Goal: Information Seeking & Learning: Learn about a topic

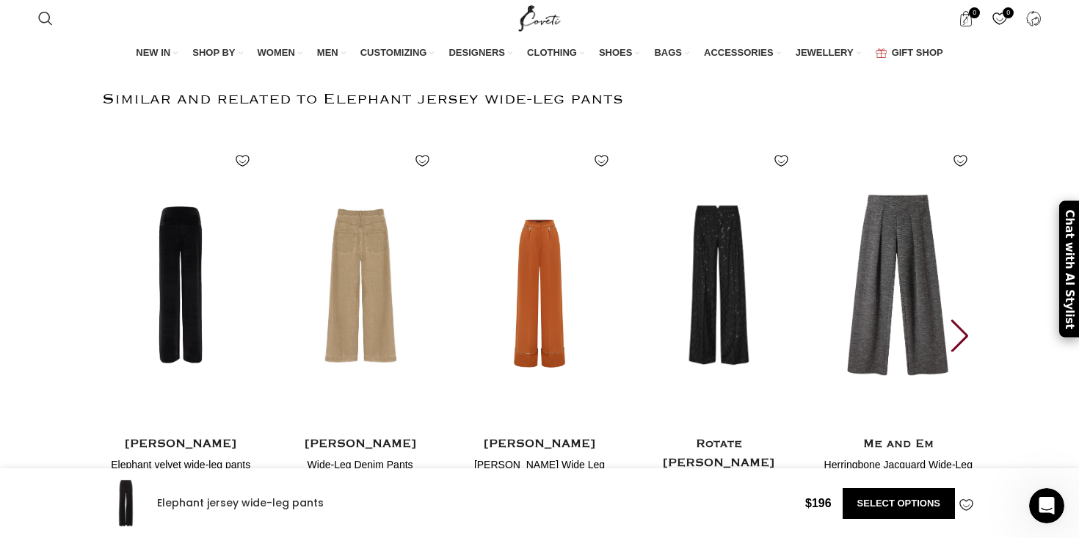
scroll to position [0, 309]
click at [963, 352] on div "Next slide" at bounding box center [960, 335] width 20 height 32
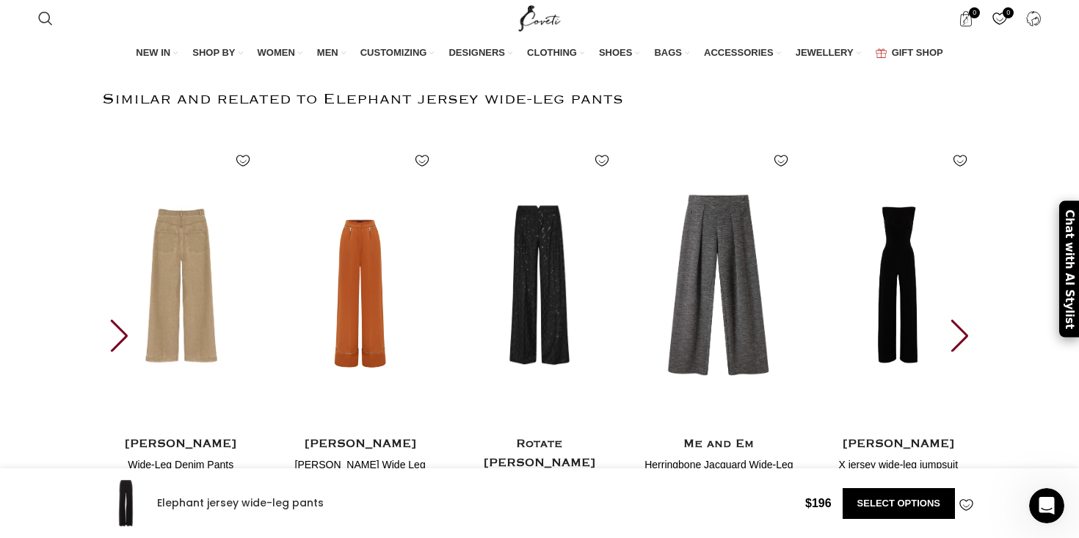
click at [969, 352] on div "Next slide" at bounding box center [960, 335] width 20 height 32
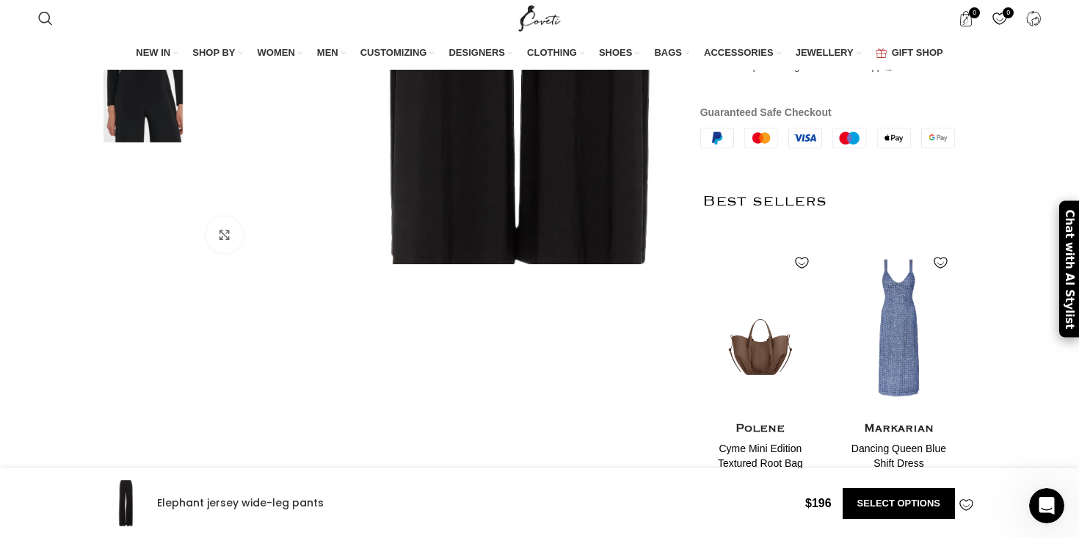
scroll to position [0, 0]
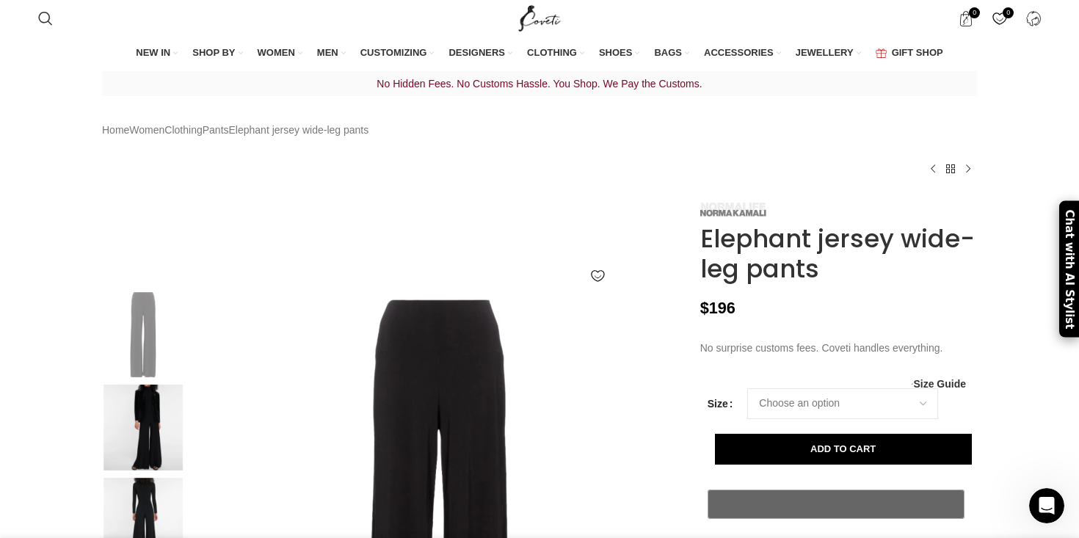
click at [743, 216] on img at bounding box center [733, 210] width 66 height 14
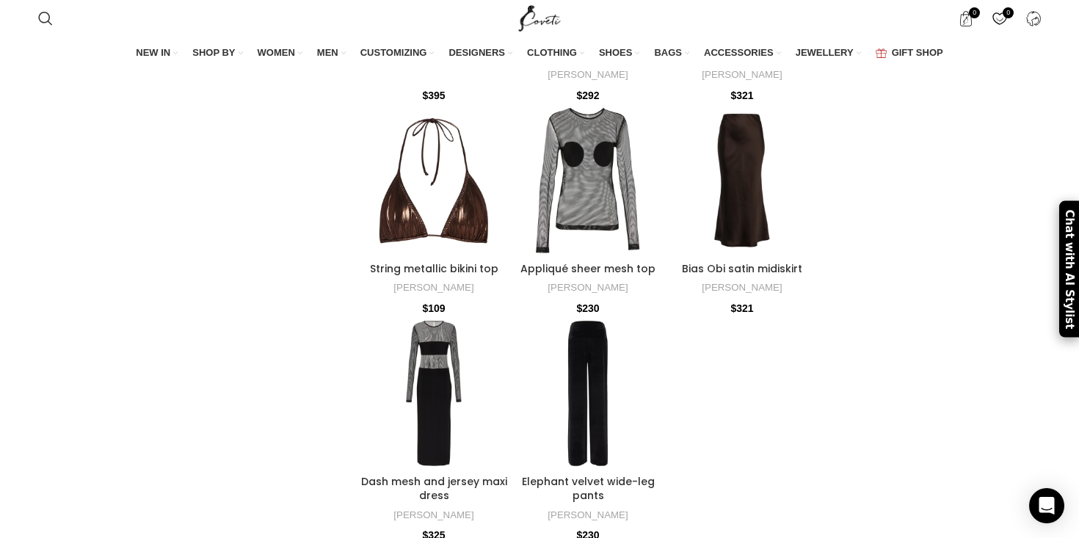
scroll to position [3850, 0]
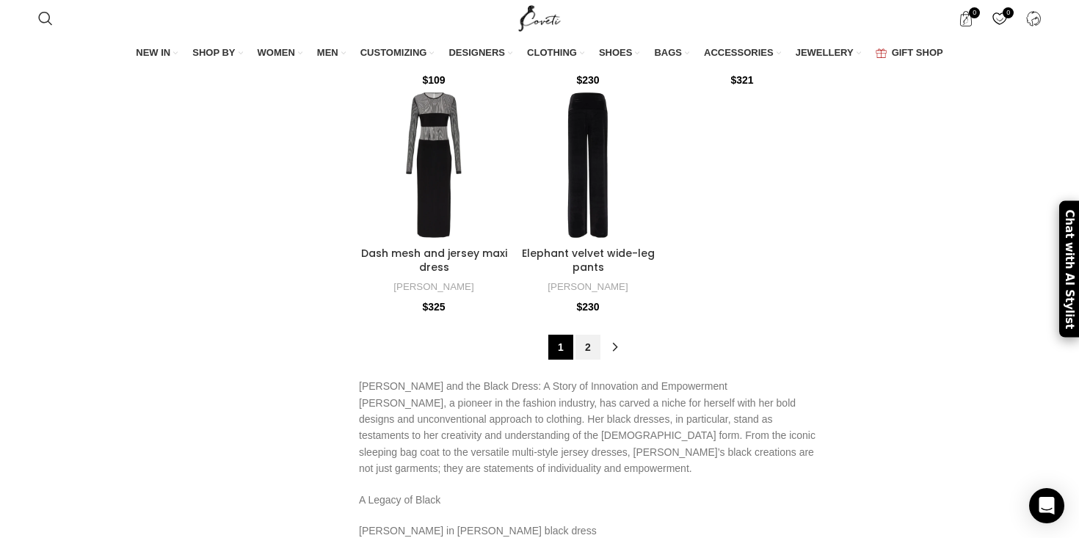
click at [589, 335] on link "2" at bounding box center [587, 347] width 25 height 25
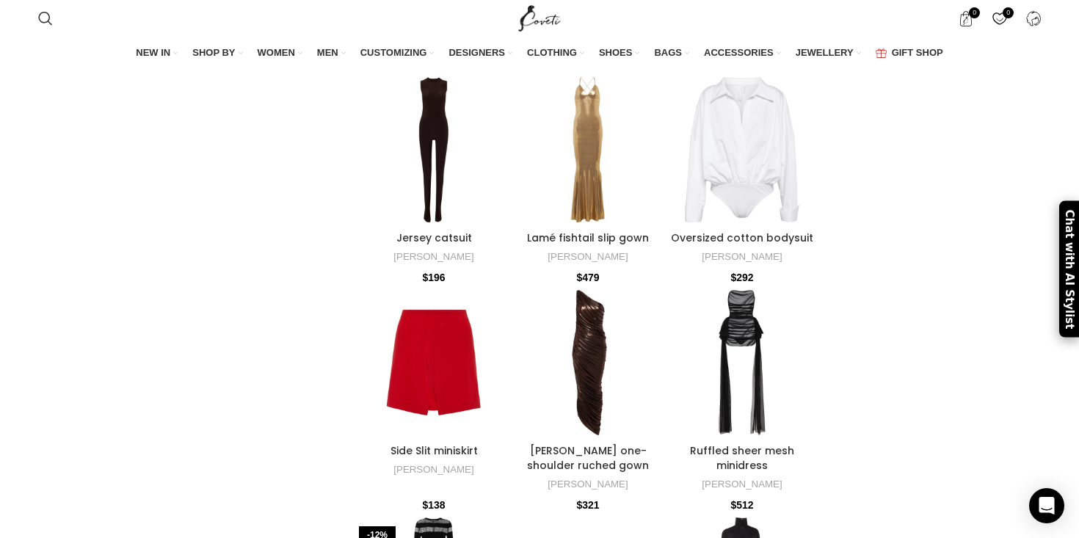
scroll to position [2124, 0]
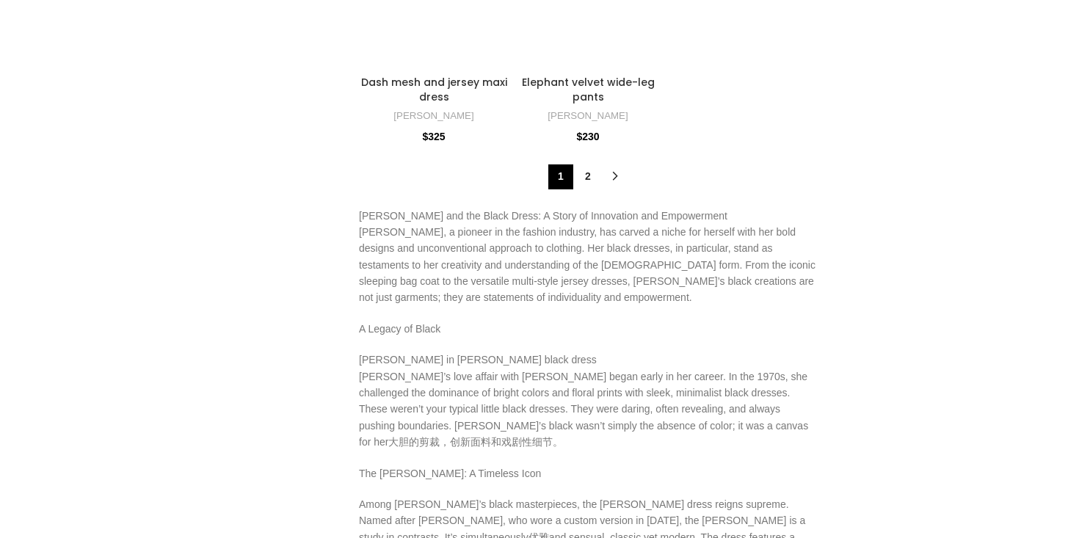
scroll to position [3850, 0]
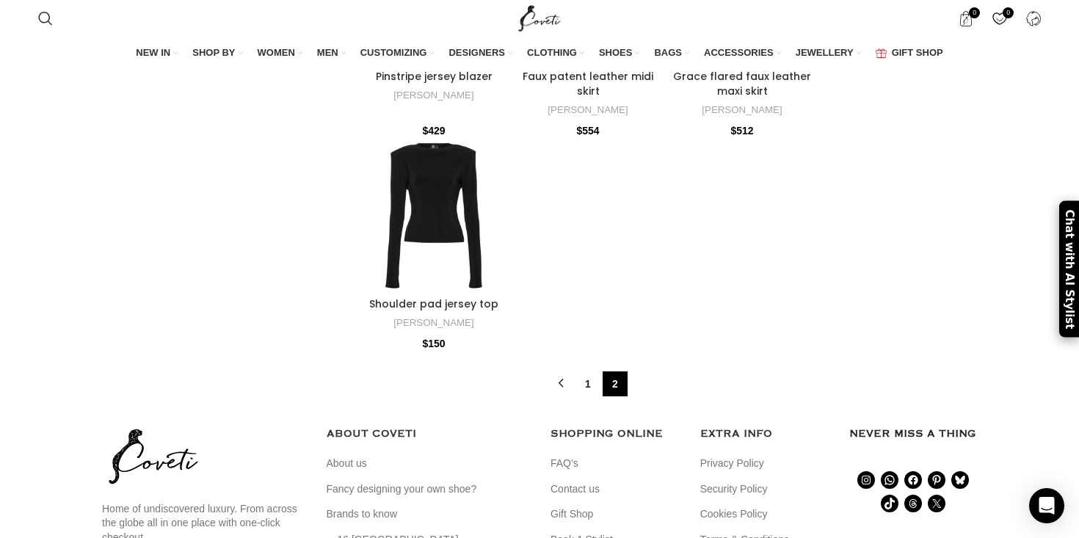
scroll to position [3153, 0]
